Goal: Information Seeking & Learning: Learn about a topic

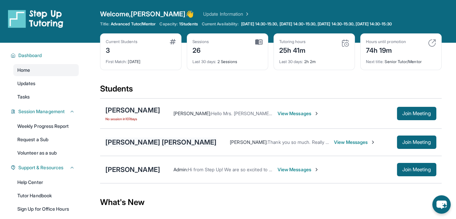
click at [132, 140] on div "[PERSON_NAME] [PERSON_NAME]" at bounding box center [160, 141] width 111 height 9
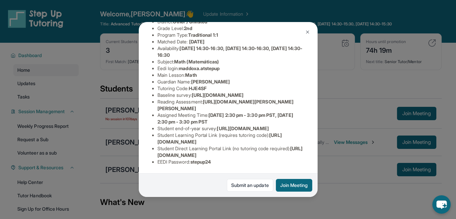
scroll to position [100, 0]
click at [304, 32] on button at bounding box center [307, 31] width 13 height 13
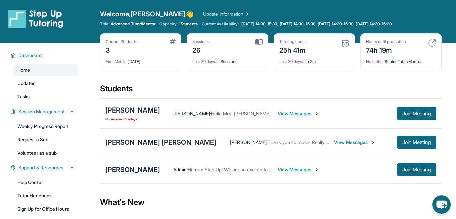
click at [116, 170] on div "[PERSON_NAME]" at bounding box center [132, 169] width 55 height 9
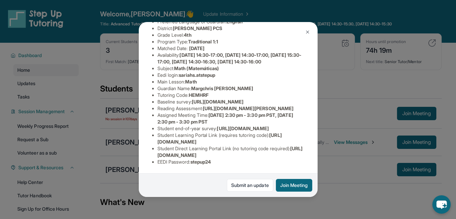
scroll to position [133, 0]
drag, startPoint x: 232, startPoint y: 98, endPoint x: 231, endPoint y: 91, distance: 7.7
click at [231, 112] on li "Assigned Meeting Time : [DATE] 2:30 pm - 3:30 pm PST, [DATE] 2:30 pm - 3:30 pm …" at bounding box center [230, 118] width 147 height 13
click at [231, 112] on span "[DATE] 2:30 pm - 3:30 pm PST, [DATE] 2:30 pm - 3:30 pm PST" at bounding box center [225, 118] width 136 height 12
drag, startPoint x: 231, startPoint y: 91, endPoint x: 273, endPoint y: 97, distance: 42.5
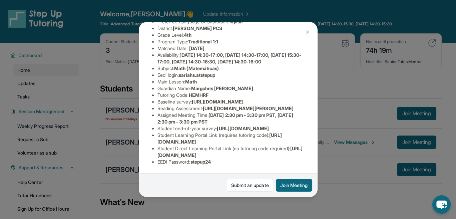
click at [273, 112] on li "Assigned Meeting Time : [DATE] 2:30 pm - 3:30 pm PST, [DATE] 2:30 pm - 3:30 pm …" at bounding box center [230, 118] width 147 height 13
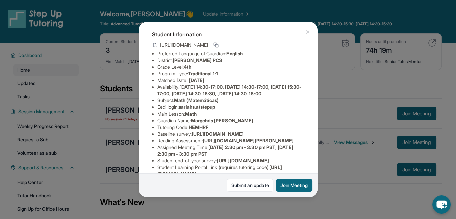
click at [363, 106] on div "[PERSON_NAME] Guardian: Margchris [PERSON_NAME] Student Information [URL][DOMAI…" at bounding box center [228, 109] width 456 height 219
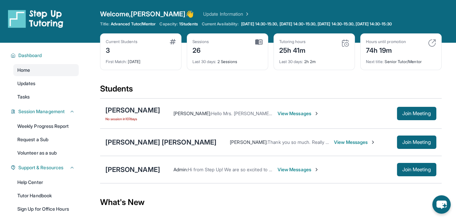
click at [303, 166] on span "View Messages" at bounding box center [298, 169] width 42 height 7
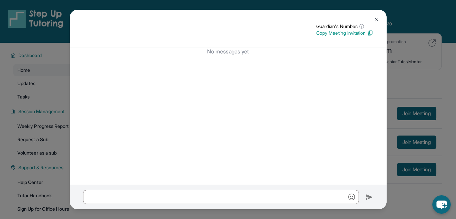
click at [391, 68] on div "Guardian's Number: ⓘ This isn't the guardian's real number — it's a private for…" at bounding box center [228, 109] width 456 height 219
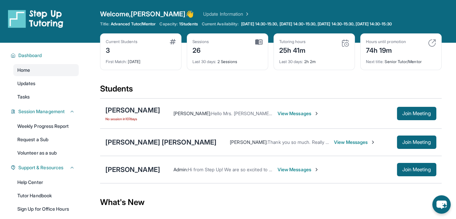
click at [139, 162] on div "[PERSON_NAME] Admin : Hi from Step Up! We are so excited to match you with one …" at bounding box center [270, 169] width 341 height 27
click at [138, 165] on div "[PERSON_NAME]" at bounding box center [132, 169] width 55 height 9
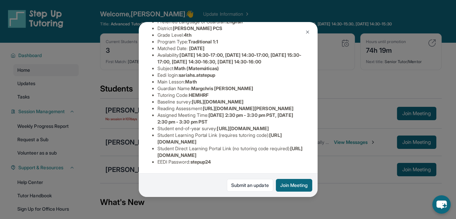
scroll to position [142, 0]
click at [230, 112] on span "[DATE] 2:30 pm - 3:30 pm PST, [DATE] 2:30 pm - 3:30 pm PST" at bounding box center [225, 118] width 136 height 12
click at [310, 27] on button at bounding box center [307, 31] width 13 height 13
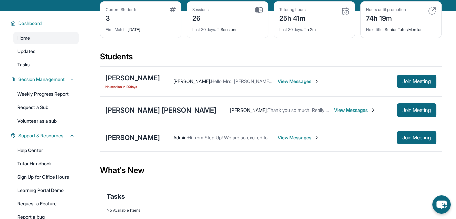
scroll to position [69, 0]
